Goal: Book appointment/travel/reservation

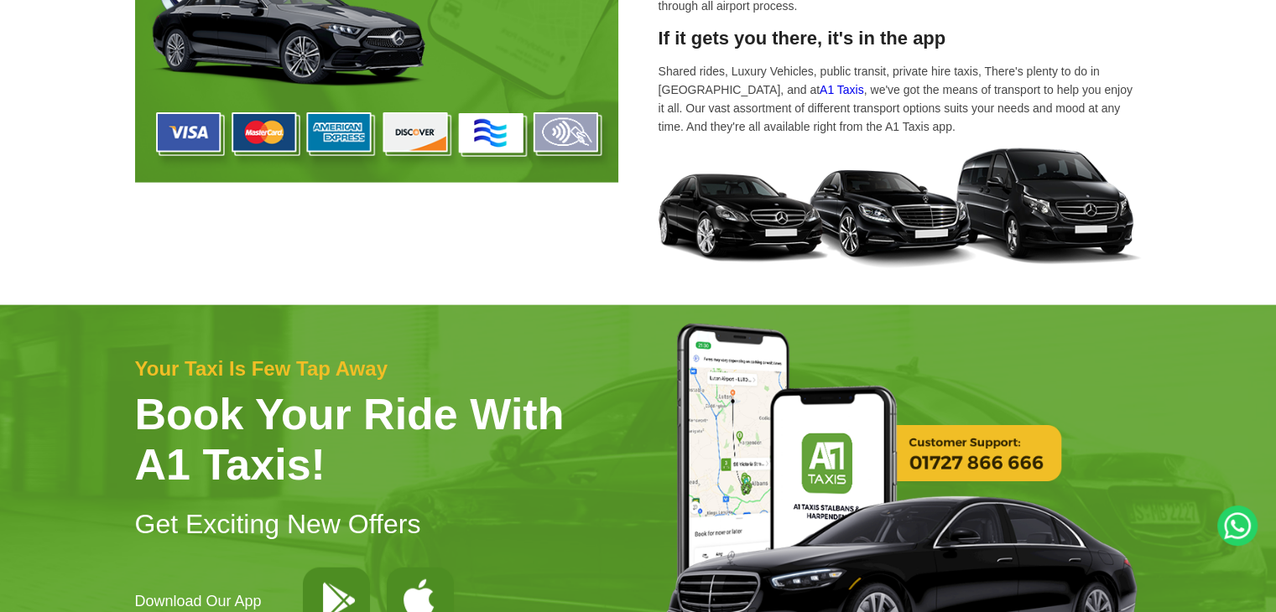
scroll to position [5302, 0]
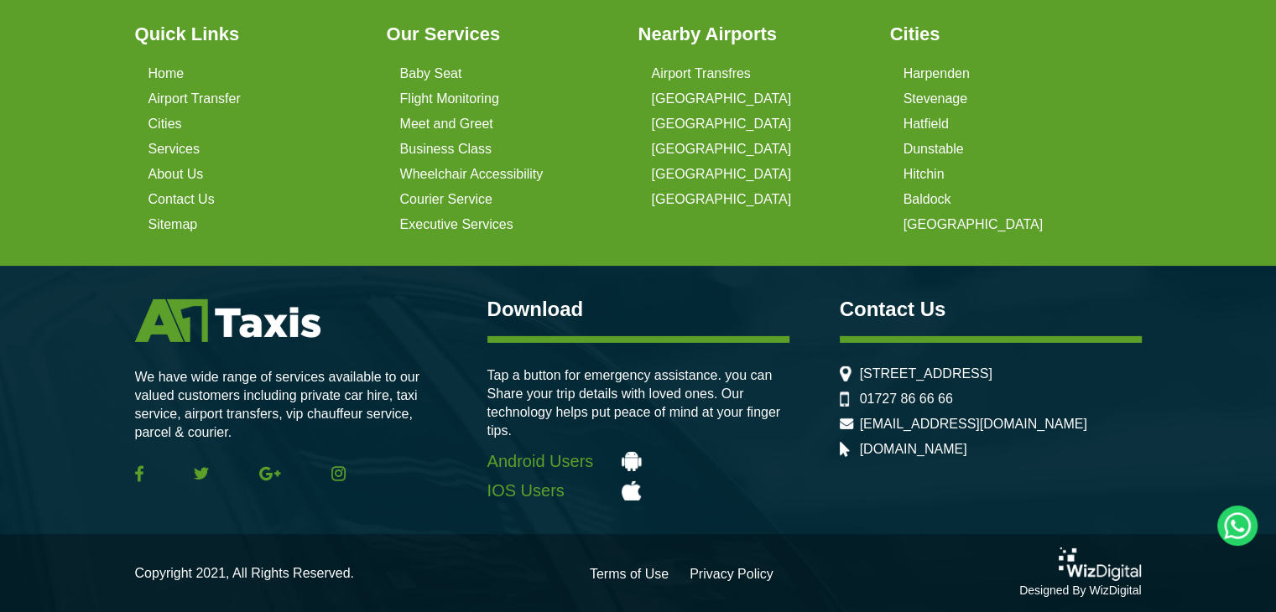
click at [633, 457] on link "Android Users" at bounding box center [638, 461] width 302 height 19
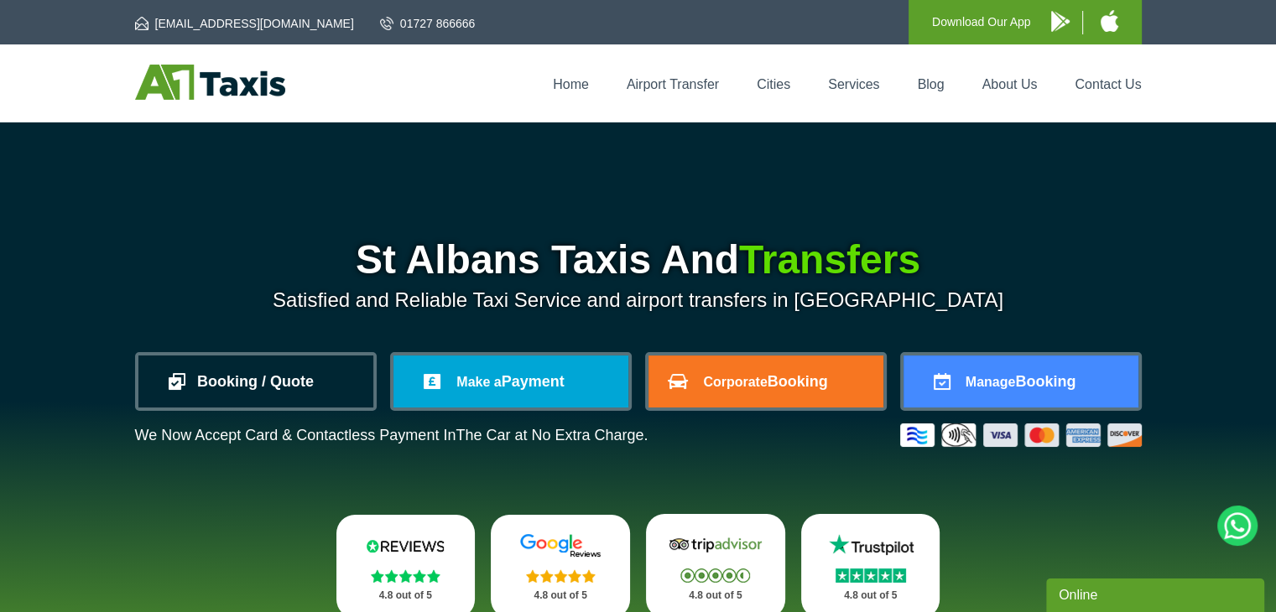
click at [185, 384] on link "Booking / Quote" at bounding box center [255, 382] width 235 height 52
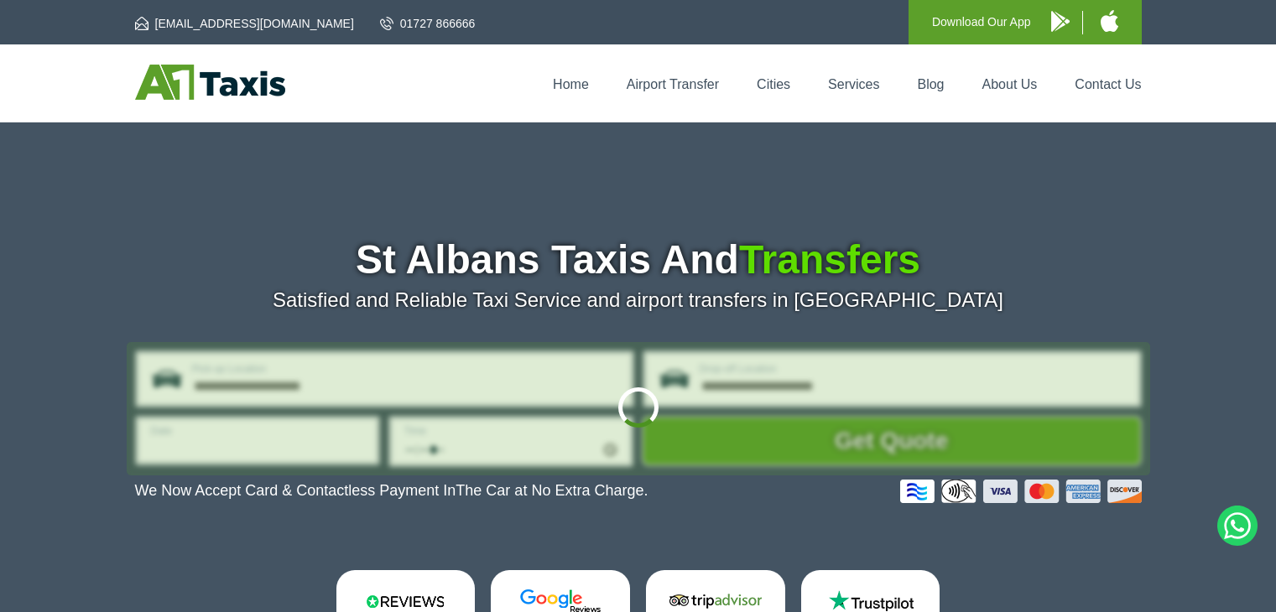
type input "**********"
